Goal: Task Accomplishment & Management: Use online tool/utility

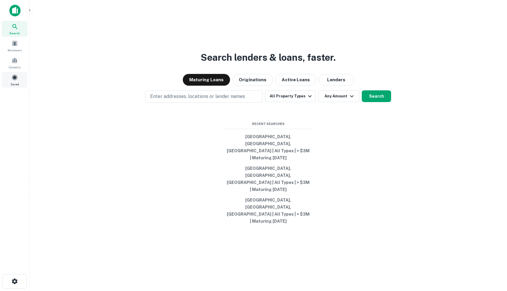
click at [12, 83] on span "Saved" at bounding box center [15, 84] width 9 height 5
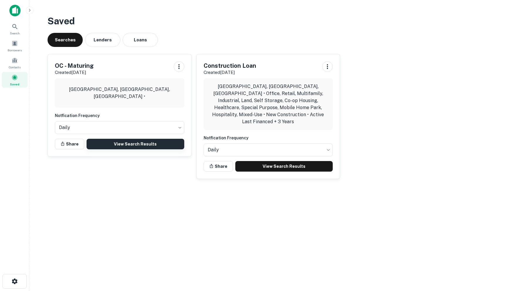
click at [125, 147] on link "View Search Results" at bounding box center [136, 144] width 98 height 11
click at [148, 142] on link "View Search Results" at bounding box center [136, 144] width 98 height 11
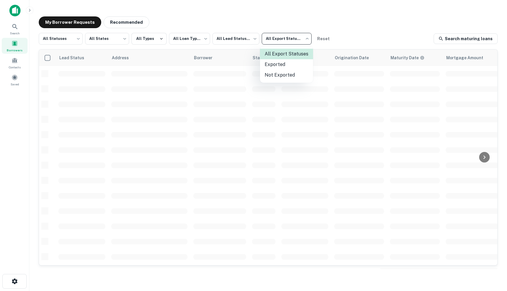
click at [287, 40] on body "**********" at bounding box center [253, 145] width 507 height 291
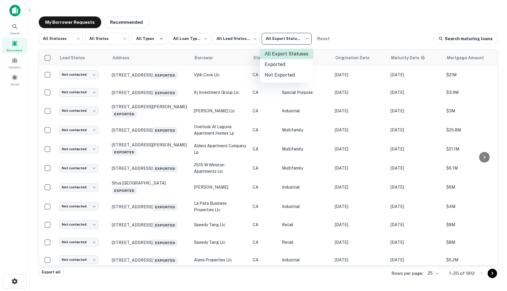
click at [327, 21] on div at bounding box center [253, 145] width 507 height 291
click at [230, 40] on body "**********" at bounding box center [253, 145] width 507 height 291
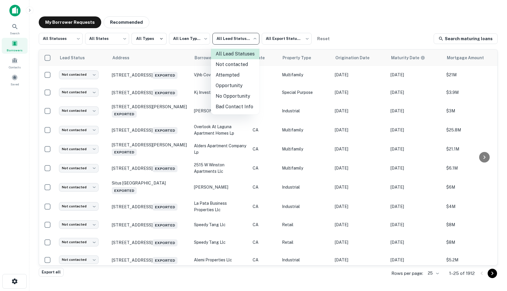
click at [194, 36] on div at bounding box center [253, 145] width 507 height 291
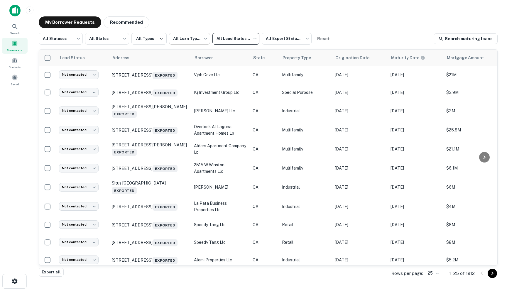
click at [196, 38] on body "**********" at bounding box center [253, 145] width 507 height 291
click at [158, 45] on div at bounding box center [253, 145] width 507 height 291
click at [189, 38] on body "**********" at bounding box center [253, 145] width 507 height 291
click at [196, 16] on div at bounding box center [253, 145] width 507 height 291
click at [265, 19] on div "My Borrower Requests Recommended" at bounding box center [268, 22] width 459 height 12
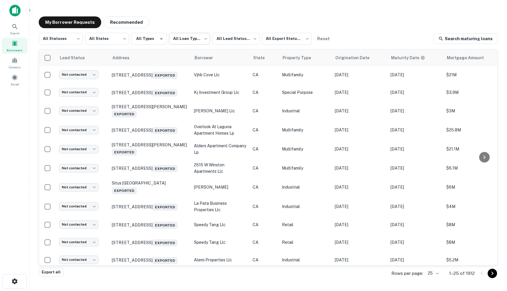
click at [174, 37] on body "**********" at bounding box center [253, 145] width 507 height 291
click at [194, 24] on div at bounding box center [253, 145] width 507 height 291
click at [17, 75] on span at bounding box center [14, 77] width 6 height 6
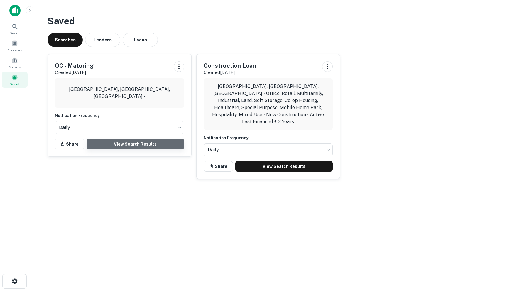
click at [123, 142] on link "View Search Results" at bounding box center [136, 144] width 98 height 11
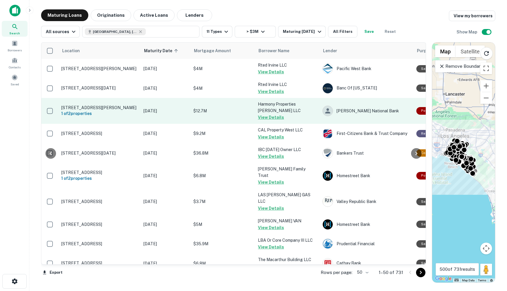
scroll to position [0, 48]
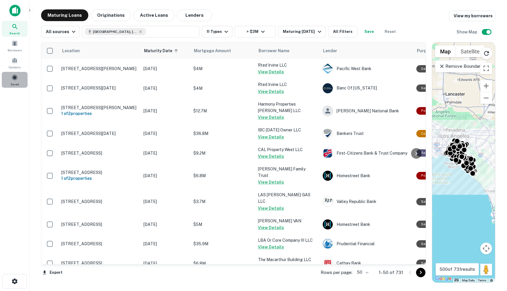
click at [12, 81] on div "Saved" at bounding box center [15, 80] width 26 height 16
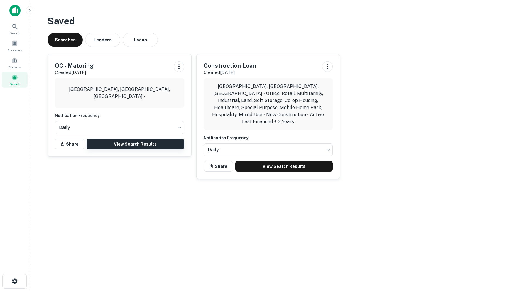
click at [123, 143] on link "View Search Results" at bounding box center [136, 144] width 98 height 11
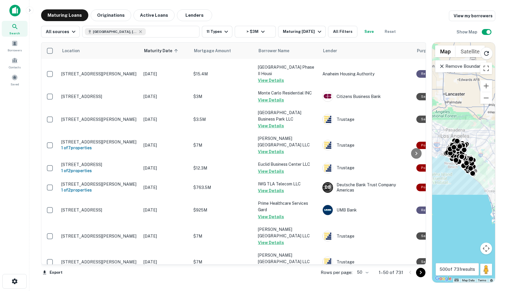
scroll to position [461, 0]
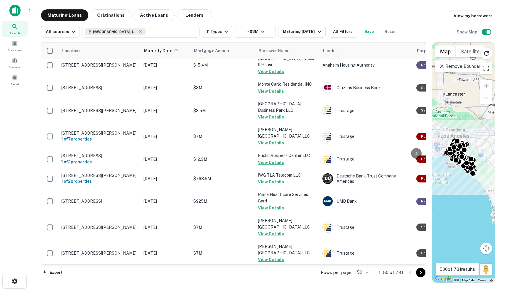
click at [366, 270] on body "Search Borrowers Contacts Saved Maturing Loans Originations Active Loans Lender…" at bounding box center [253, 145] width 507 height 291
click at [363, 277] on li "100" at bounding box center [363, 279] width 17 height 11
type input "***"
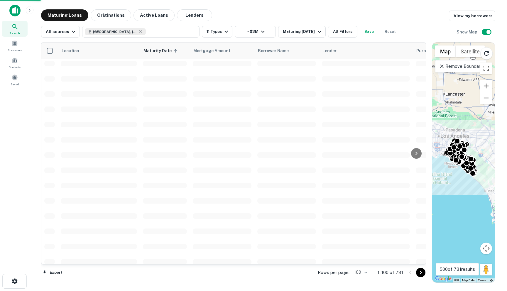
click at [421, 272] on icon "Go to next page" at bounding box center [421, 273] width 2 height 4
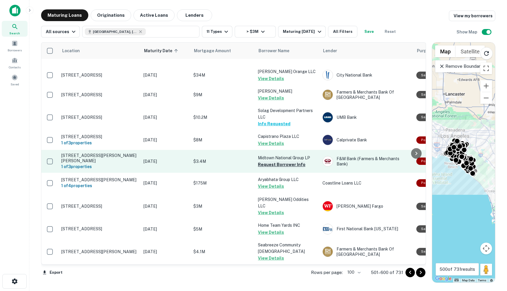
click at [273, 161] on button "Request Borrower Info" at bounding box center [282, 164] width 48 height 7
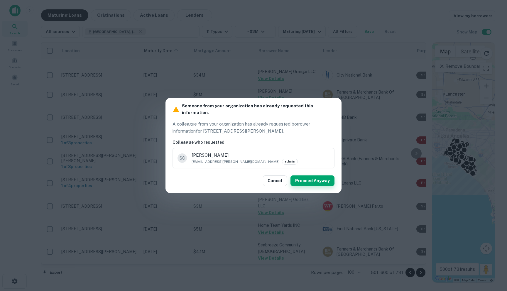
click at [305, 179] on button "Proceed Anyway" at bounding box center [313, 181] width 44 height 11
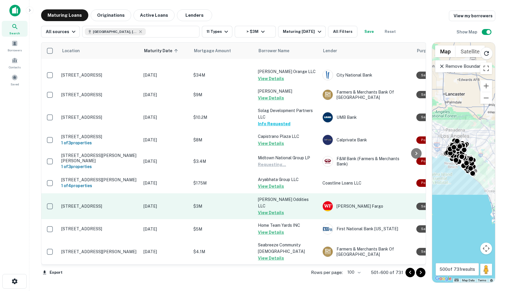
scroll to position [645, 0]
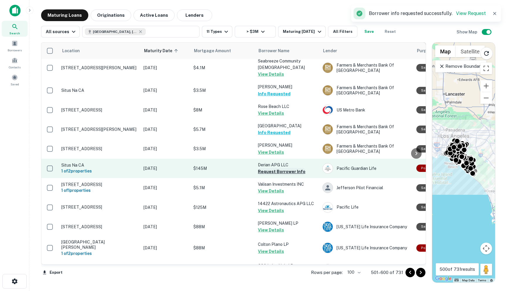
click at [271, 168] on button "Request Borrower Info" at bounding box center [282, 171] width 48 height 7
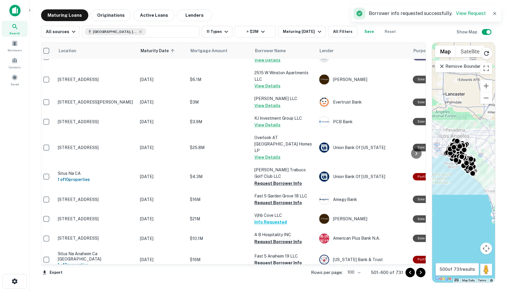
scroll to position [1651, 4]
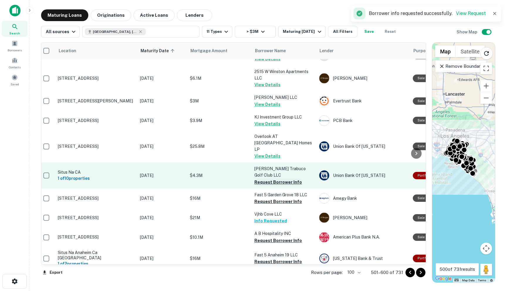
click at [269, 179] on button "Request Borrower Info" at bounding box center [279, 182] width 48 height 7
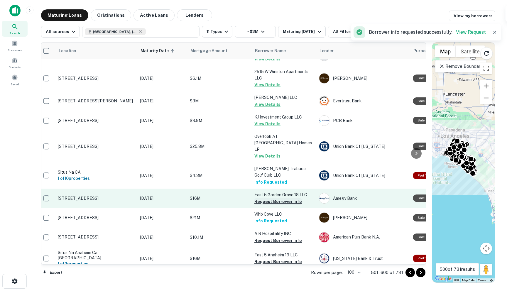
click at [270, 198] on button "Request Borrower Info" at bounding box center [279, 201] width 48 height 7
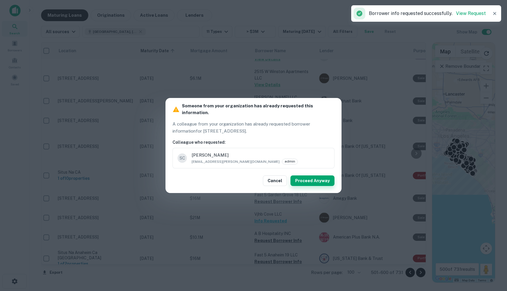
click at [303, 179] on button "Proceed Anyway" at bounding box center [313, 181] width 44 height 11
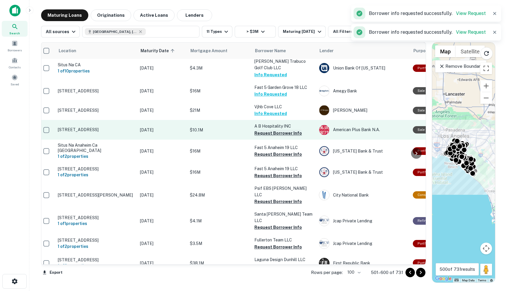
scroll to position [1763, 4]
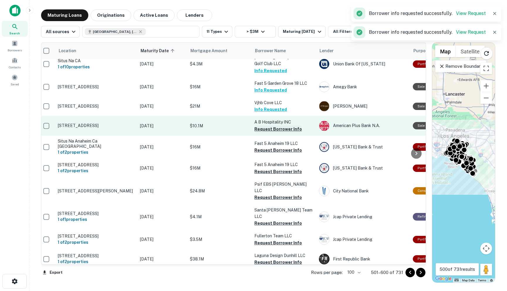
click at [270, 126] on button "Request Borrower Info" at bounding box center [279, 129] width 48 height 7
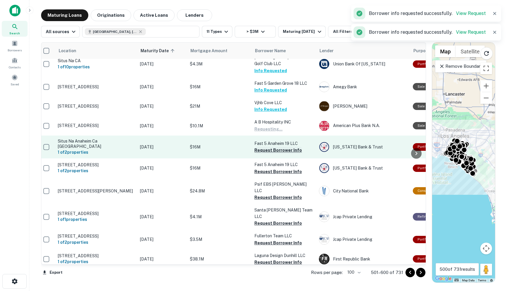
click at [268, 147] on button "Request Borrower Info" at bounding box center [279, 150] width 48 height 7
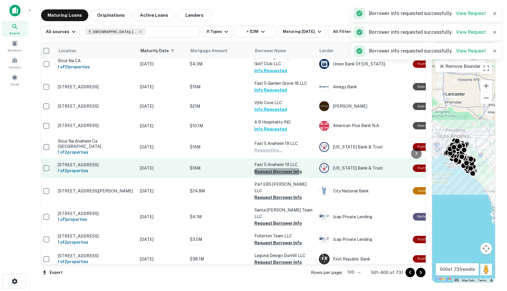
click at [269, 168] on button "Request Borrower Info" at bounding box center [279, 171] width 48 height 7
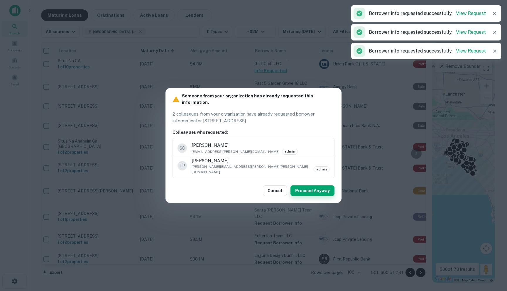
click at [312, 187] on button "Proceed Anyway" at bounding box center [313, 191] width 44 height 11
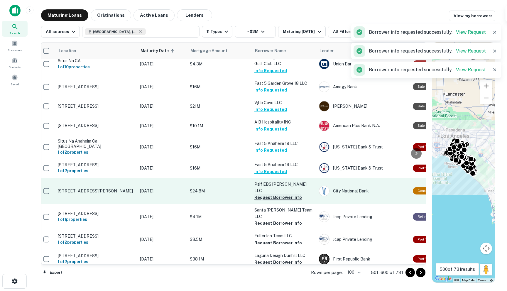
click at [275, 194] on button "Request Borrower Info" at bounding box center [279, 197] width 48 height 7
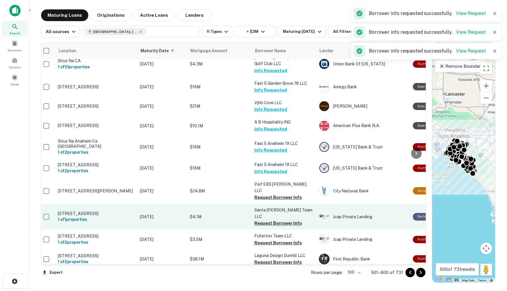
click at [273, 220] on button "Request Borrower Info" at bounding box center [279, 223] width 48 height 7
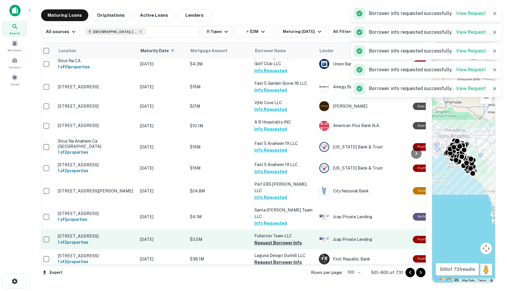
click at [269, 240] on button "Request Borrower Info" at bounding box center [279, 243] width 48 height 7
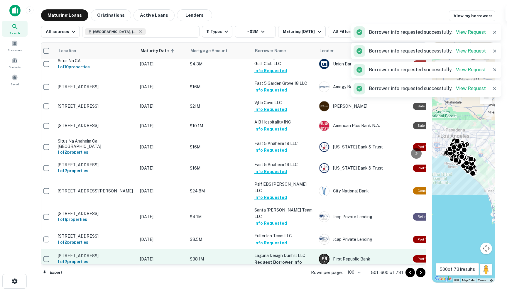
click at [267, 253] on p "Laguna Design Dunhill LLC" at bounding box center [284, 256] width 59 height 6
click at [266, 259] on button "Request Borrower Info" at bounding box center [279, 262] width 48 height 7
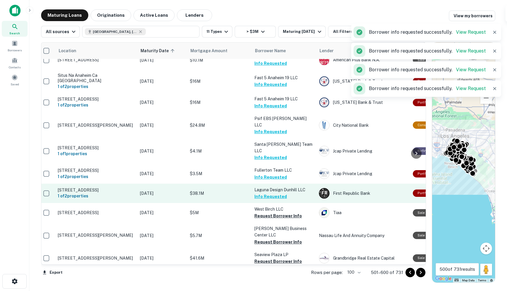
scroll to position [1843, 4]
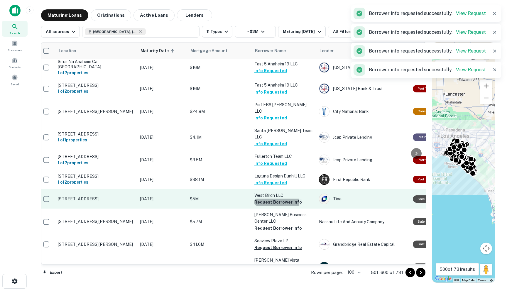
click at [269, 199] on button "Request Borrower Info" at bounding box center [279, 202] width 48 height 7
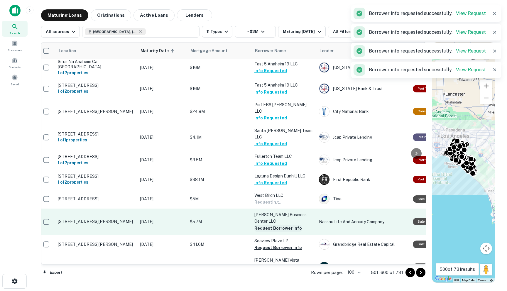
click at [266, 225] on button "Request Borrower Info" at bounding box center [279, 228] width 48 height 7
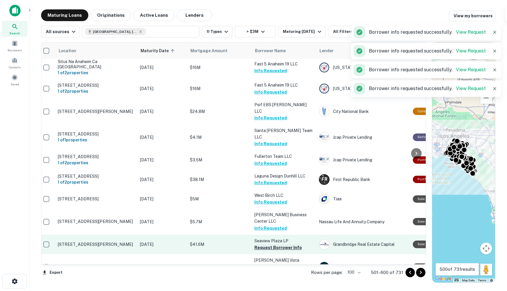
click at [259, 244] on button "Request Borrower Info" at bounding box center [279, 247] width 48 height 7
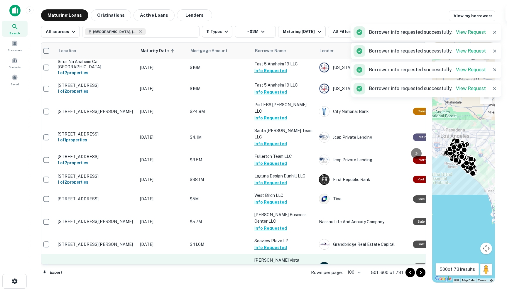
click at [256, 270] on button "Request Borrower Info" at bounding box center [279, 273] width 48 height 7
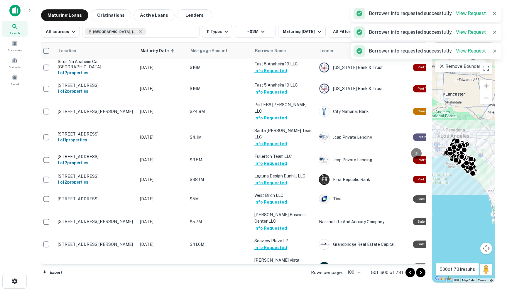
click at [260, 290] on button "Request Borrower Info" at bounding box center [279, 293] width 48 height 7
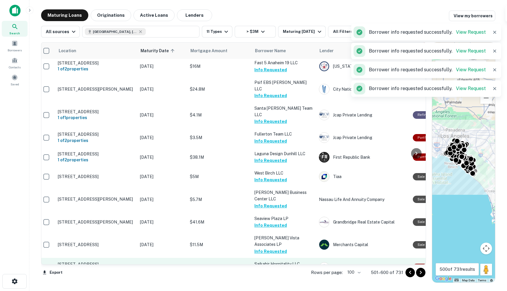
scroll to position [1878, 4]
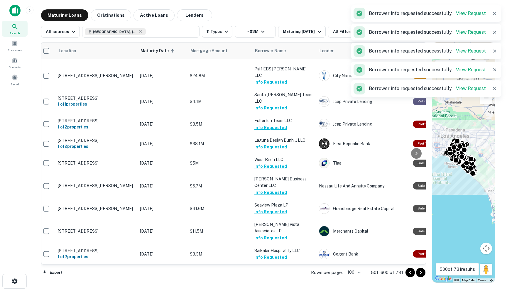
click at [423, 276] on icon "Go to next page" at bounding box center [421, 272] width 7 height 7
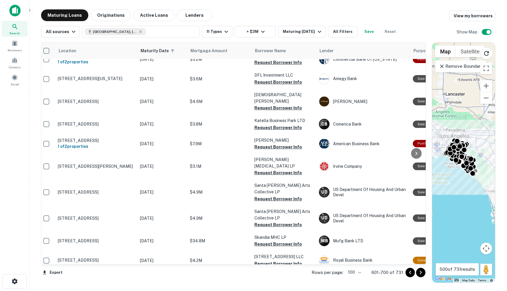
scroll to position [0, 4]
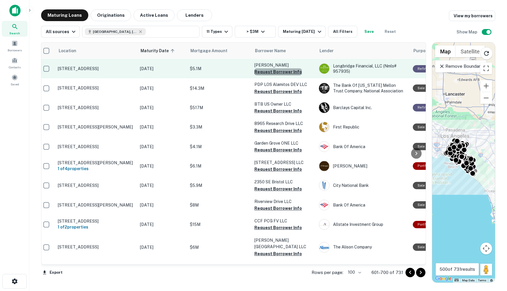
click at [287, 71] on button "Request Borrower Info" at bounding box center [279, 71] width 48 height 7
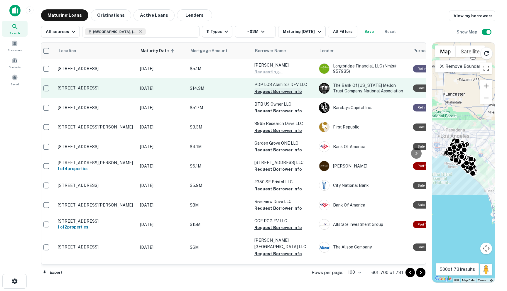
click at [280, 92] on button "Request Borrower Info" at bounding box center [279, 91] width 48 height 7
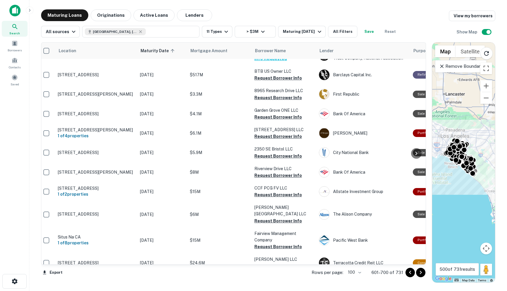
scroll to position [33, 4]
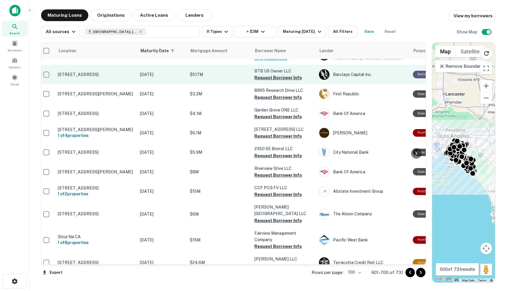
click at [270, 80] on button "Request Borrower Info" at bounding box center [279, 77] width 48 height 7
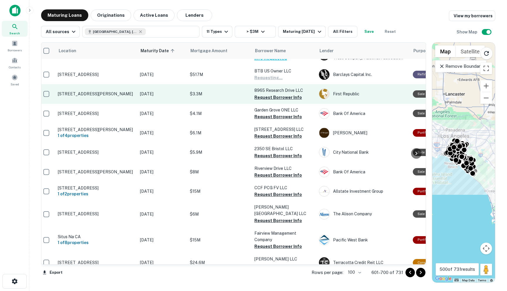
click at [267, 101] on td "8965 Research Drive LLC Request Borrower Info" at bounding box center [284, 93] width 65 height 19
click at [267, 97] on button "Request Borrower Info" at bounding box center [279, 97] width 48 height 7
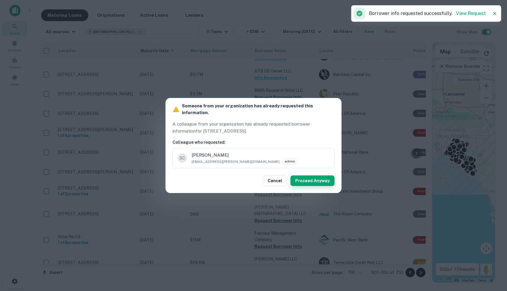
click at [305, 178] on button "Proceed Anyway" at bounding box center [313, 181] width 44 height 11
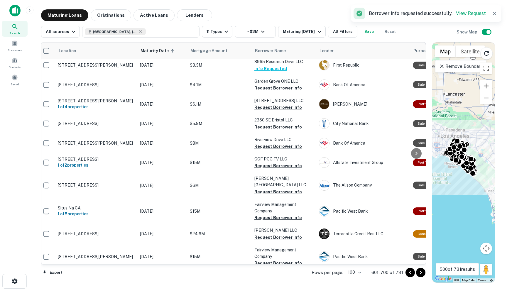
scroll to position [64, 4]
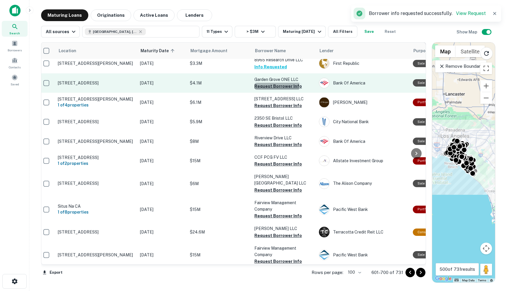
click at [267, 84] on button "Request Borrower Info" at bounding box center [279, 86] width 48 height 7
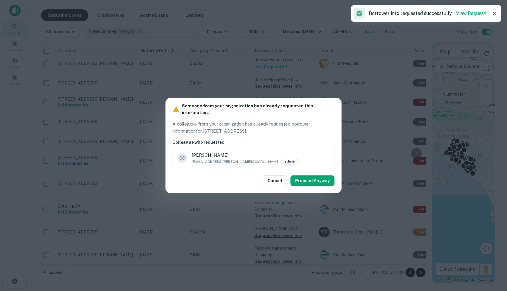
click at [264, 109] on h6 "Someone from your organization has already requested this information." at bounding box center [258, 109] width 153 height 13
click at [301, 176] on button "Proceed Anyway" at bounding box center [313, 181] width 44 height 11
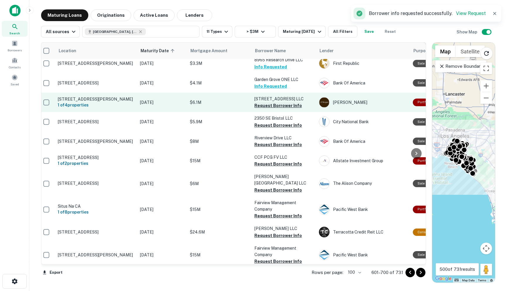
click at [269, 106] on button "Request Borrower Info" at bounding box center [279, 105] width 48 height 7
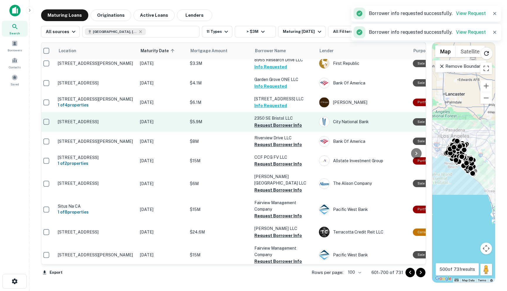
click at [269, 128] on button "Request Borrower Info" at bounding box center [279, 125] width 48 height 7
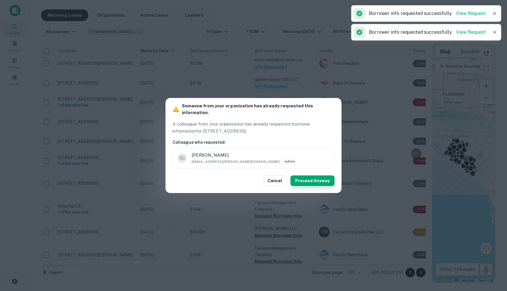
click at [304, 176] on button "Proceed Anyway" at bounding box center [313, 181] width 44 height 11
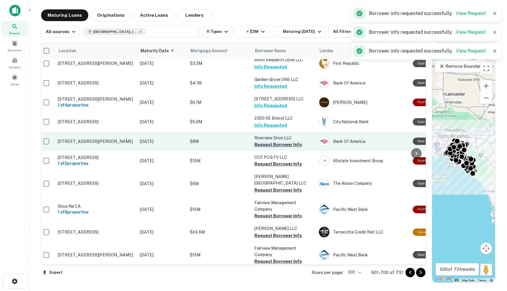
click at [275, 148] on button "Request Borrower Info" at bounding box center [279, 144] width 48 height 7
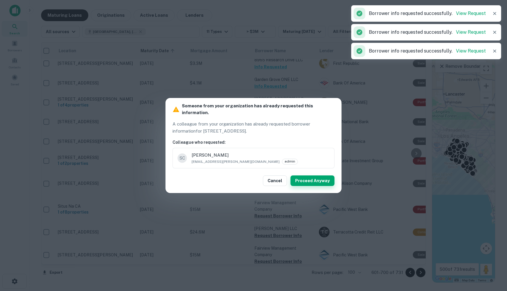
click at [314, 176] on button "Proceed Anyway" at bounding box center [313, 181] width 44 height 11
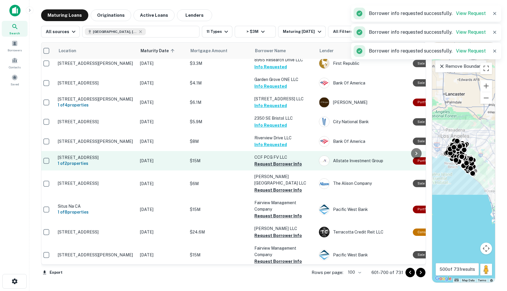
click at [268, 167] on button "Request Borrower Info" at bounding box center [279, 164] width 48 height 7
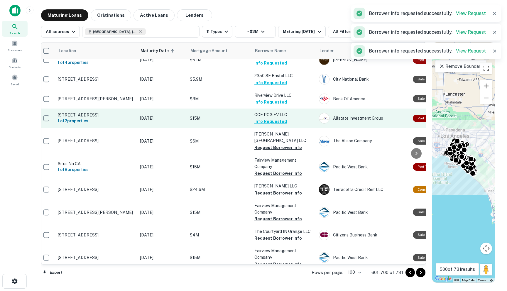
scroll to position [108, 4]
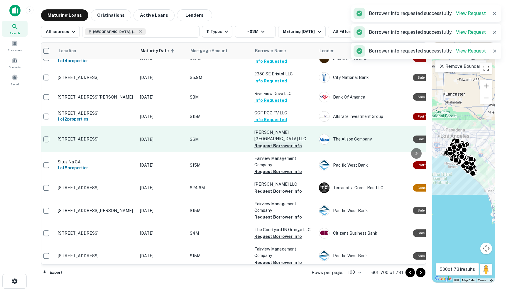
click at [267, 146] on button "Request Borrower Info" at bounding box center [279, 145] width 48 height 7
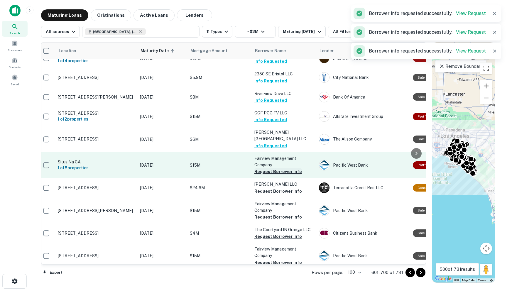
click at [267, 172] on button "Request Borrower Info" at bounding box center [279, 171] width 48 height 7
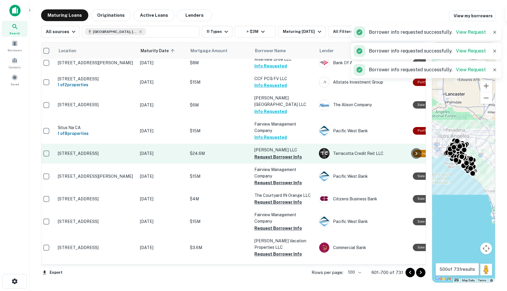
scroll to position [143, 4]
click at [271, 159] on button "Request Borrower Info" at bounding box center [279, 156] width 48 height 7
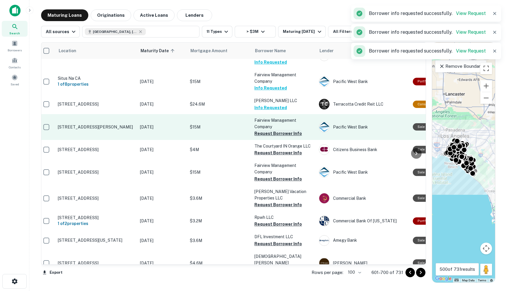
scroll to position [202, 4]
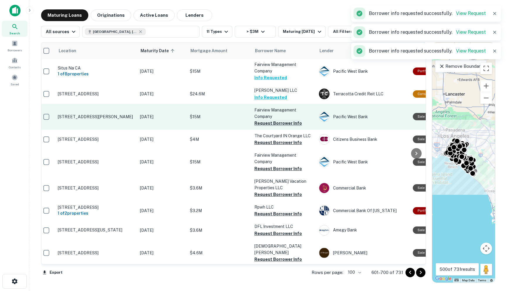
click at [270, 124] on button "Request Borrower Info" at bounding box center [279, 123] width 48 height 7
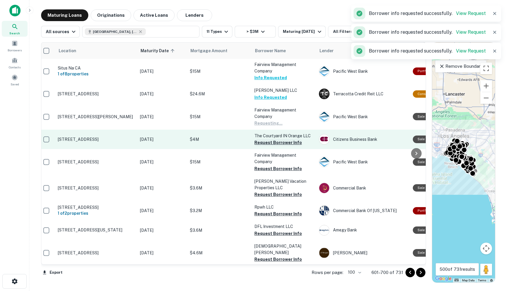
click at [268, 142] on button "Request Borrower Info" at bounding box center [279, 142] width 48 height 7
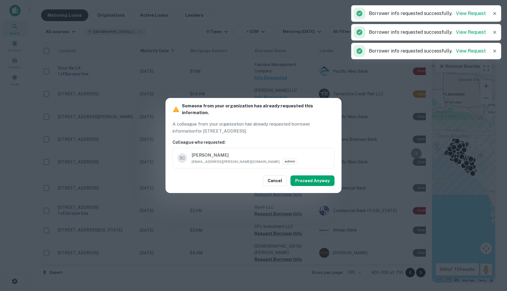
click at [319, 184] on div "Cancel Proceed Anyway" at bounding box center [254, 181] width 176 height 25
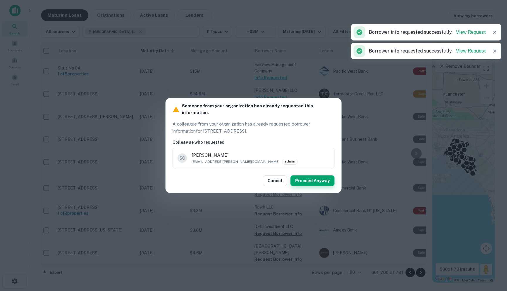
click at [318, 178] on button "Proceed Anyway" at bounding box center [313, 181] width 44 height 11
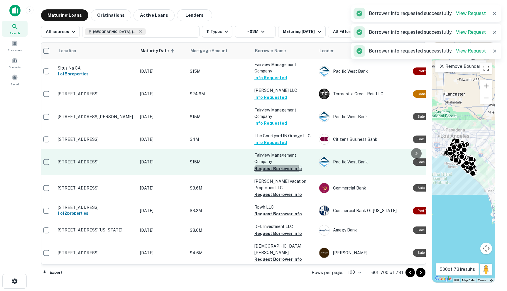
click at [267, 167] on button "Request Borrower Info" at bounding box center [279, 168] width 48 height 7
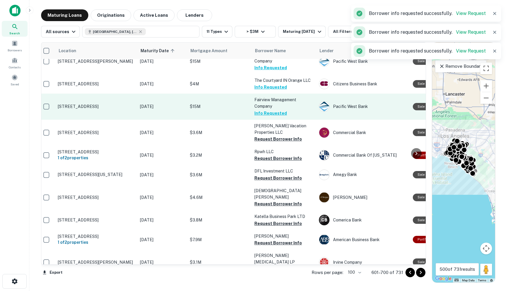
scroll to position [259, 3]
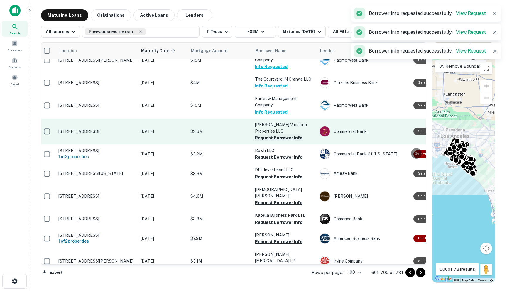
click at [271, 138] on button "Request Borrower Info" at bounding box center [279, 137] width 48 height 7
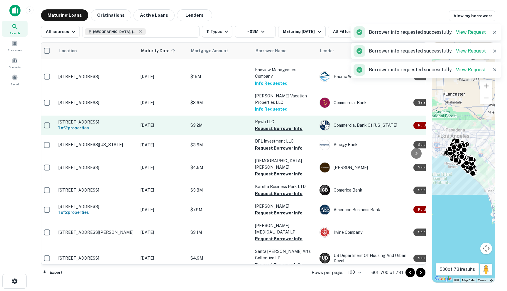
scroll to position [297, 3]
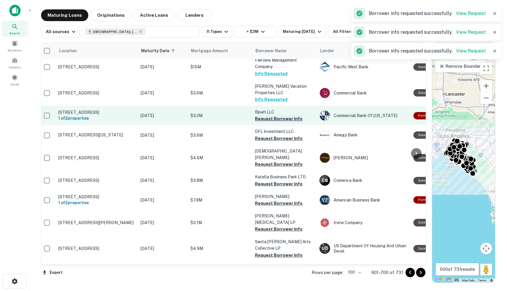
click at [267, 122] on button "Request Borrower Info" at bounding box center [279, 118] width 48 height 7
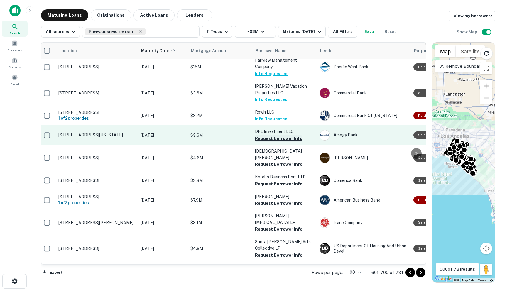
click at [273, 142] on button "Request Borrower Info" at bounding box center [279, 138] width 48 height 7
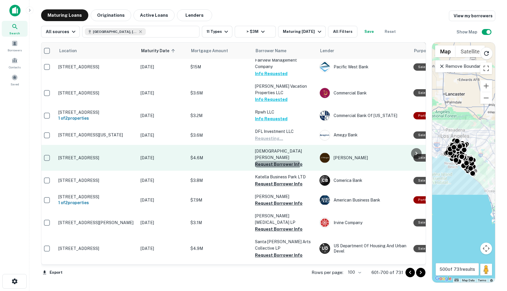
click at [270, 164] on button "Request Borrower Info" at bounding box center [279, 164] width 48 height 7
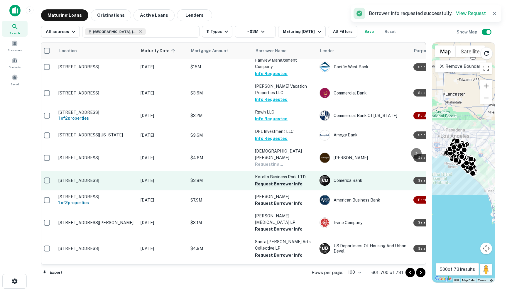
click at [268, 181] on button "Request Borrower Info" at bounding box center [279, 184] width 48 height 7
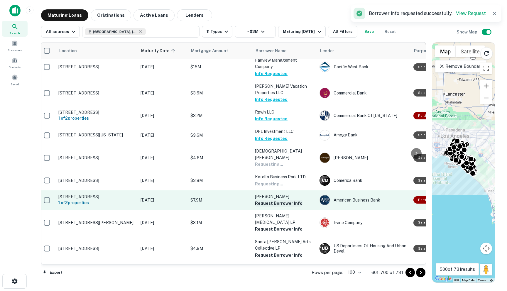
click at [266, 203] on button "Request Borrower Info" at bounding box center [279, 203] width 48 height 7
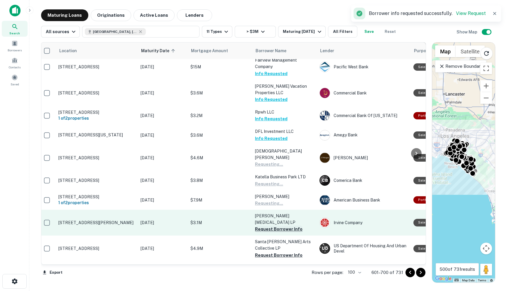
scroll to position [335, 3]
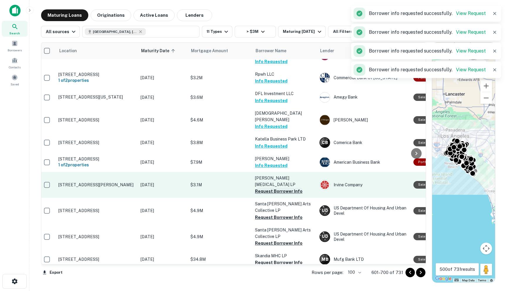
click at [263, 188] on button "Request Borrower Info" at bounding box center [279, 191] width 48 height 7
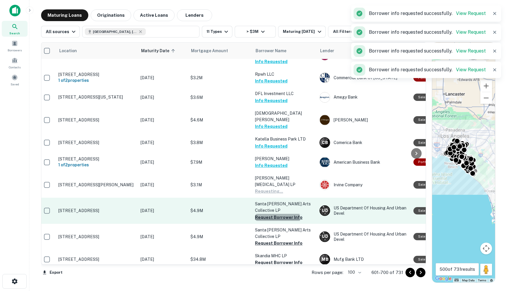
click at [263, 214] on button "Request Borrower Info" at bounding box center [279, 217] width 48 height 7
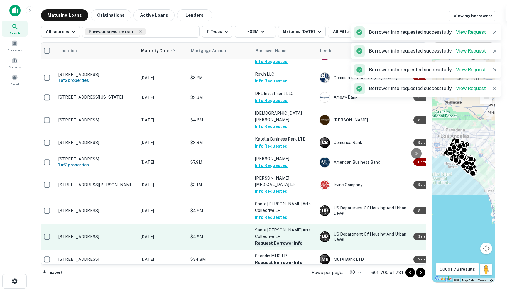
click at [263, 240] on button "Request Borrower Info" at bounding box center [279, 243] width 48 height 7
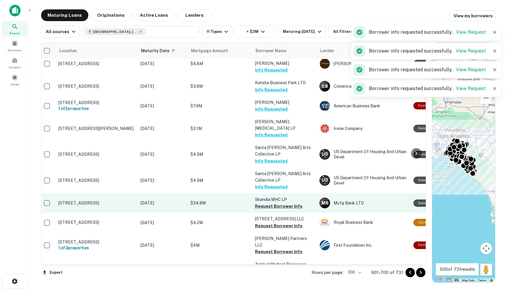
scroll to position [393, 3]
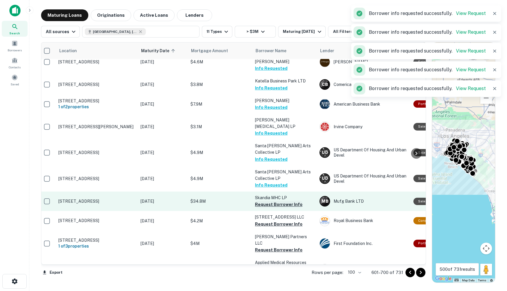
click at [267, 201] on button "Request Borrower Info" at bounding box center [279, 204] width 48 height 7
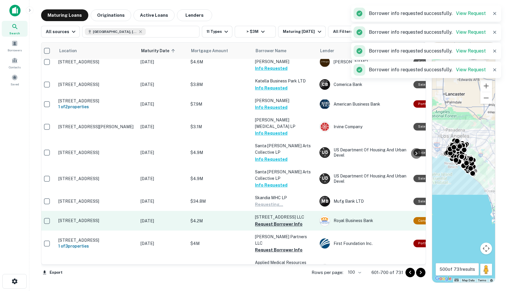
click at [267, 221] on button "Request Borrower Info" at bounding box center [279, 224] width 48 height 7
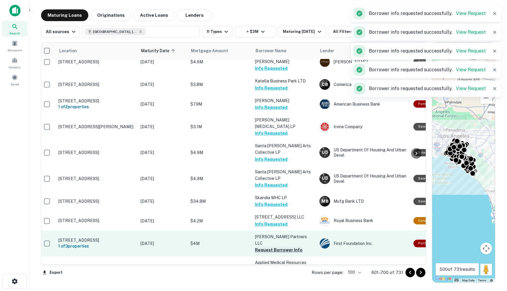
click at [270, 247] on button "Request Borrower Info" at bounding box center [279, 250] width 48 height 7
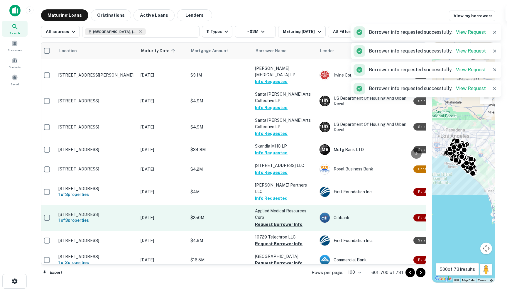
scroll to position [453, 3]
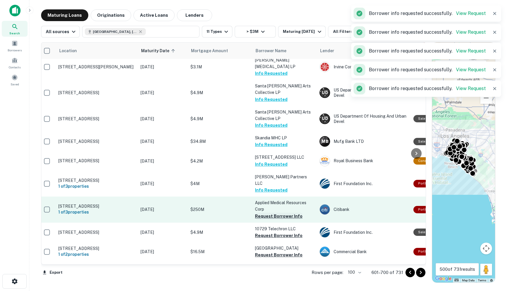
click at [265, 213] on button "Request Borrower Info" at bounding box center [279, 216] width 48 height 7
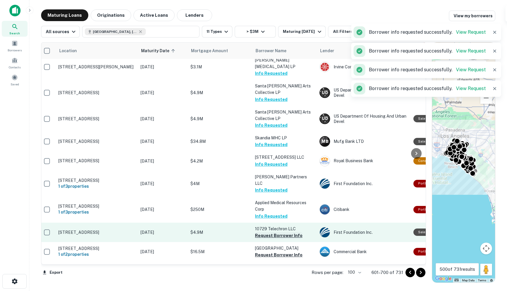
click at [266, 232] on button "Request Borrower Info" at bounding box center [279, 235] width 48 height 7
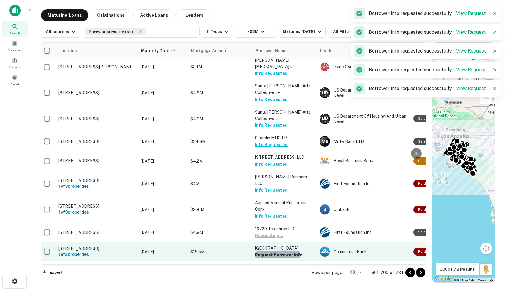
click at [266, 252] on button "Request Borrower Info" at bounding box center [279, 255] width 48 height 7
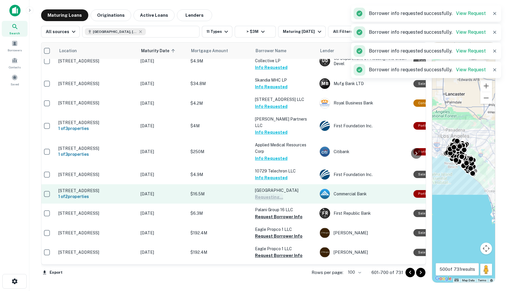
scroll to position [517, 3]
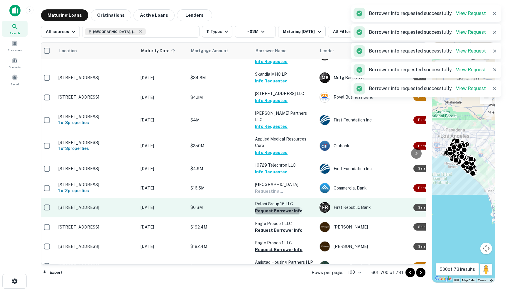
click at [265, 208] on button "Request Borrower Info" at bounding box center [279, 211] width 48 height 7
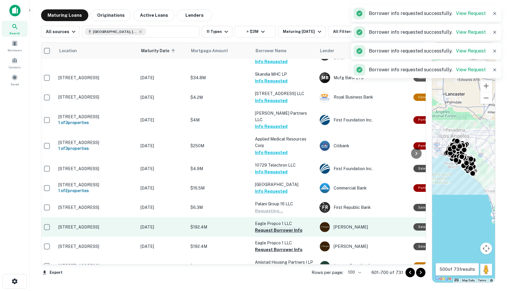
click at [267, 227] on button "Request Borrower Info" at bounding box center [279, 230] width 48 height 7
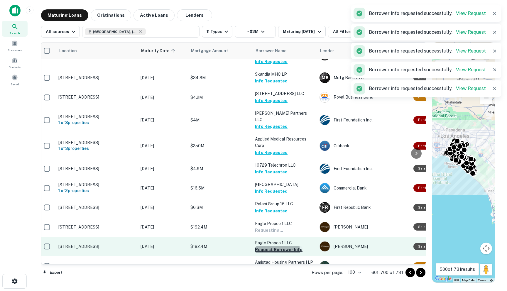
click at [266, 246] on button "Request Borrower Info" at bounding box center [279, 249] width 48 height 7
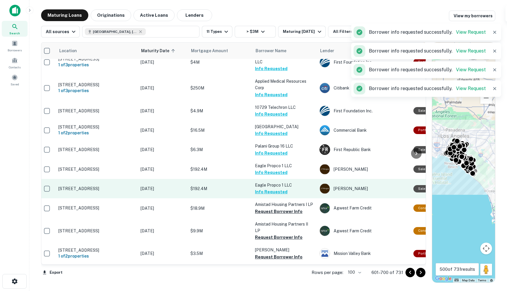
scroll to position [577, 3]
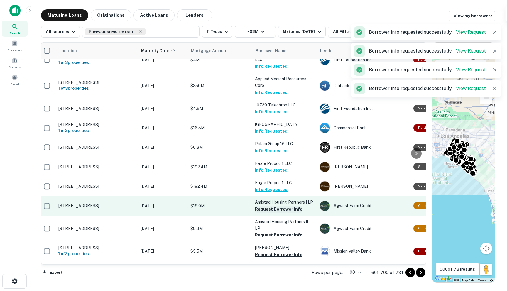
click at [266, 206] on button "Request Borrower Info" at bounding box center [279, 209] width 48 height 7
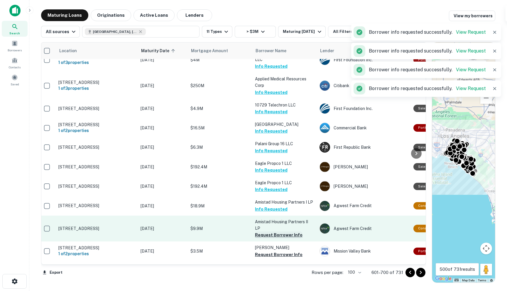
click at [268, 232] on button "Request Borrower Info" at bounding box center [279, 235] width 48 height 7
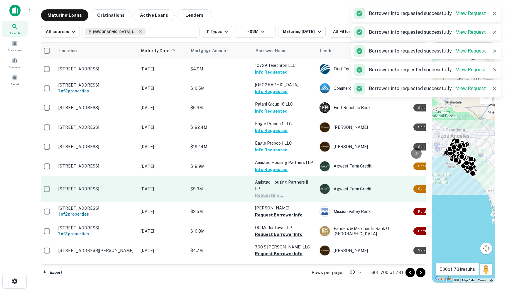
scroll to position [625, 3]
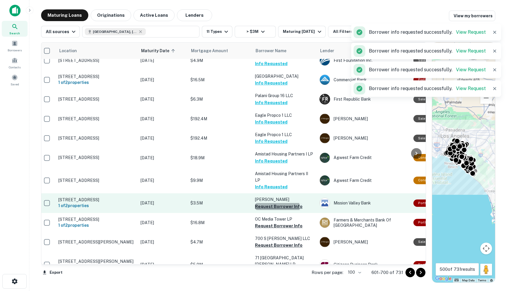
click at [263, 203] on button "Request Borrower Info" at bounding box center [279, 206] width 48 height 7
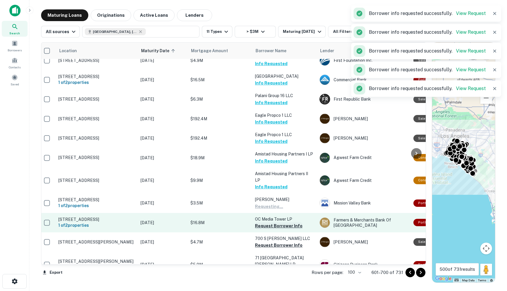
click at [266, 223] on button "Request Borrower Info" at bounding box center [279, 226] width 48 height 7
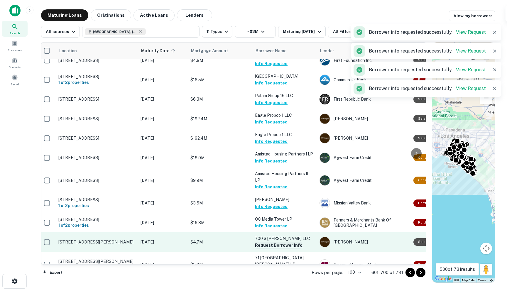
click at [267, 242] on button "Request Borrower Info" at bounding box center [279, 245] width 48 height 7
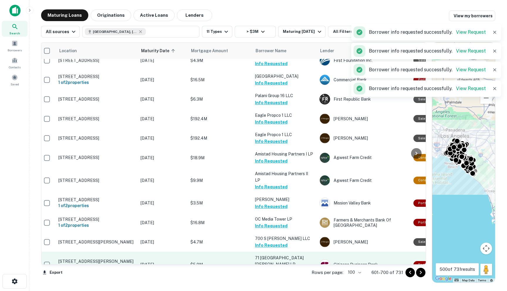
click at [264, 268] on button "Request Borrower Info" at bounding box center [279, 271] width 48 height 7
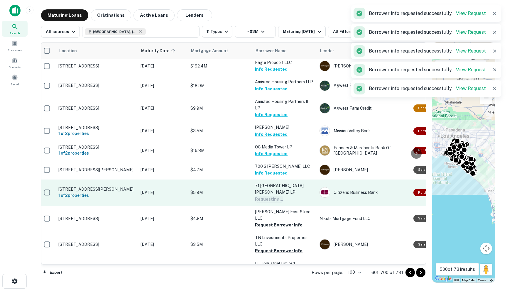
scroll to position [701, 3]
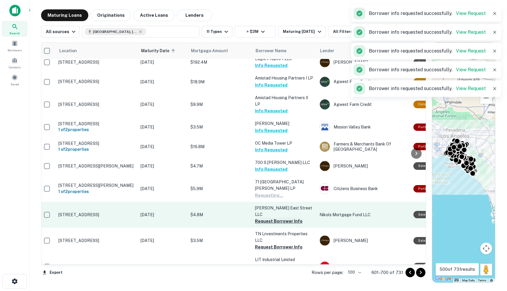
click at [260, 218] on button "Request Borrower Info" at bounding box center [279, 221] width 48 height 7
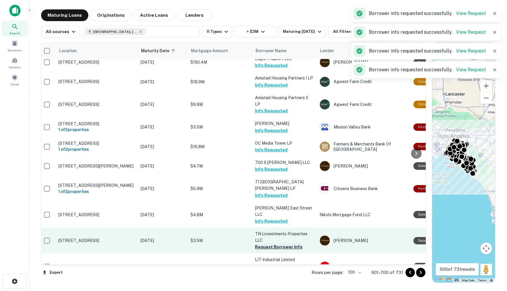
click at [264, 244] on button "Request Borrower Info" at bounding box center [279, 247] width 48 height 7
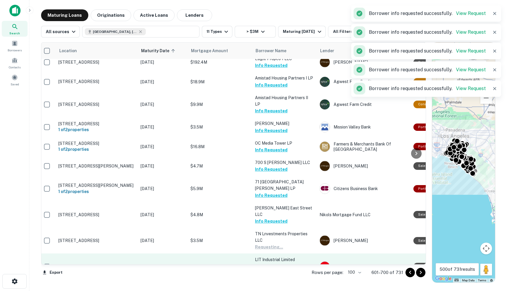
click at [266, 270] on button "Request Borrower Info" at bounding box center [279, 273] width 48 height 7
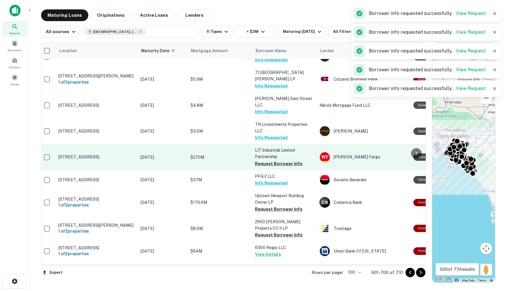
scroll to position [811, 3]
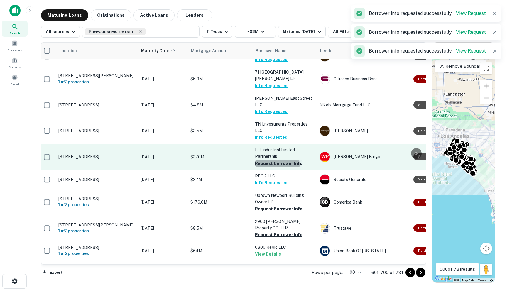
click at [269, 160] on button "Request Borrower Info" at bounding box center [279, 163] width 48 height 7
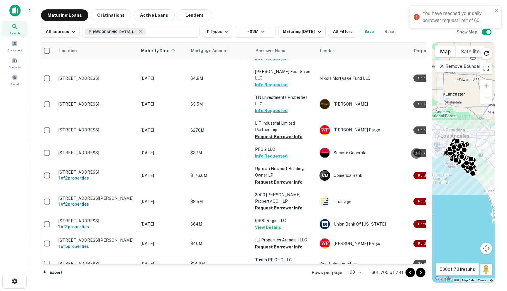
scroll to position [839, 3]
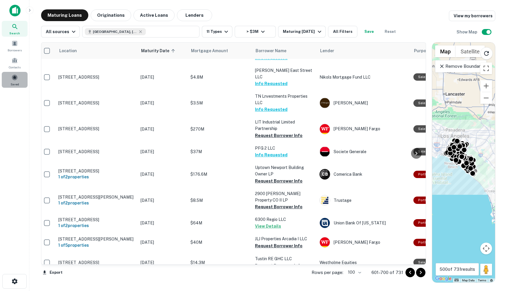
click at [15, 80] on span at bounding box center [14, 77] width 6 height 6
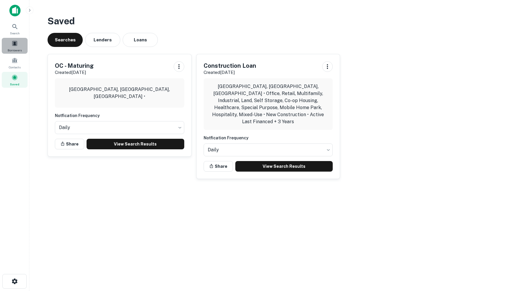
click at [16, 43] on span at bounding box center [14, 43] width 6 height 6
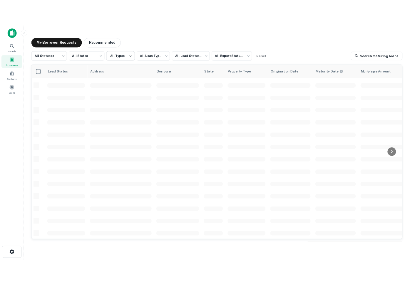
scroll to position [182, 0]
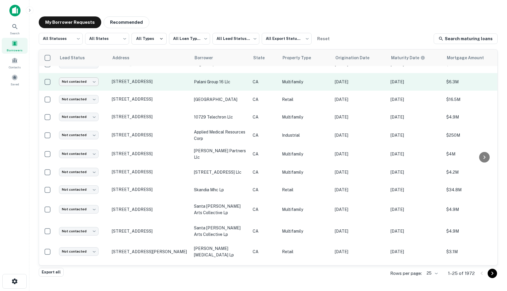
click at [75, 78] on body "**********" at bounding box center [253, 145] width 507 height 291
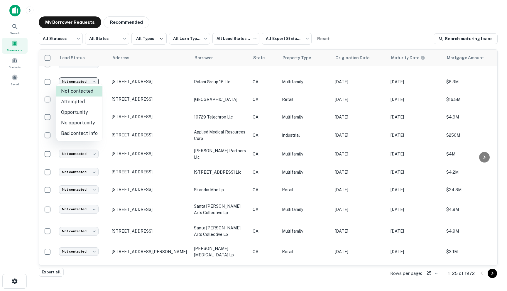
click at [0, 150] on div at bounding box center [253, 145] width 507 height 291
